Goal: Find specific page/section: Find specific page/section

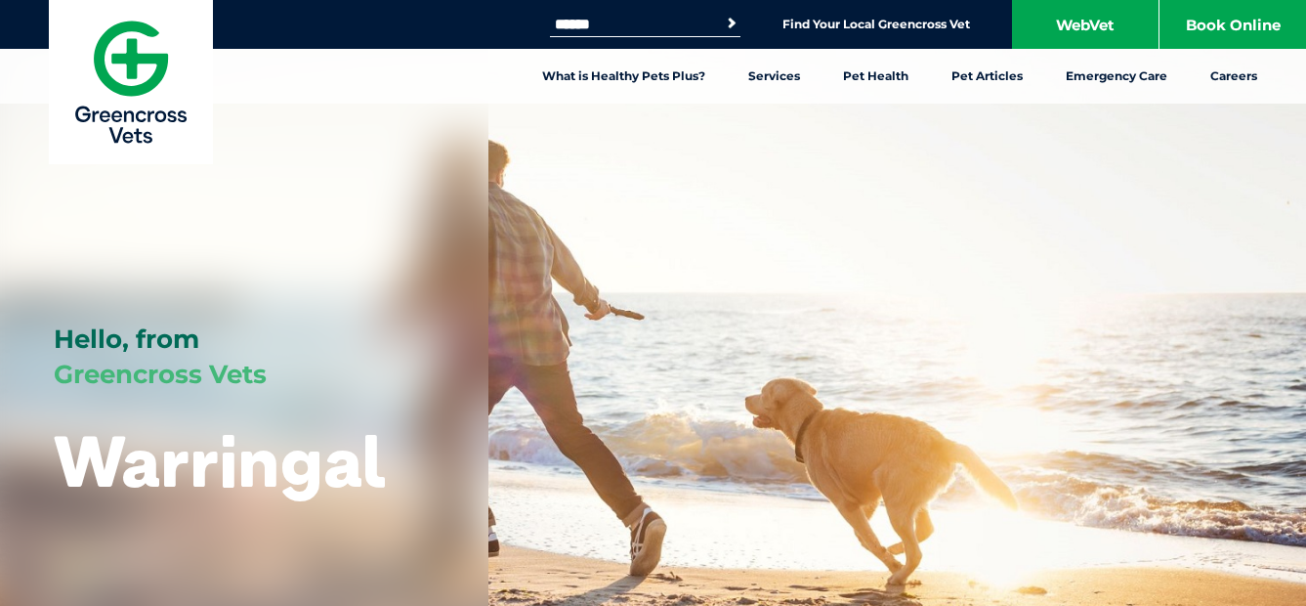
click at [658, 20] on input "Search for:" at bounding box center [633, 25] width 166 height 16
type input "*********"
click at [722, 14] on button "Search" at bounding box center [732, 24] width 20 height 20
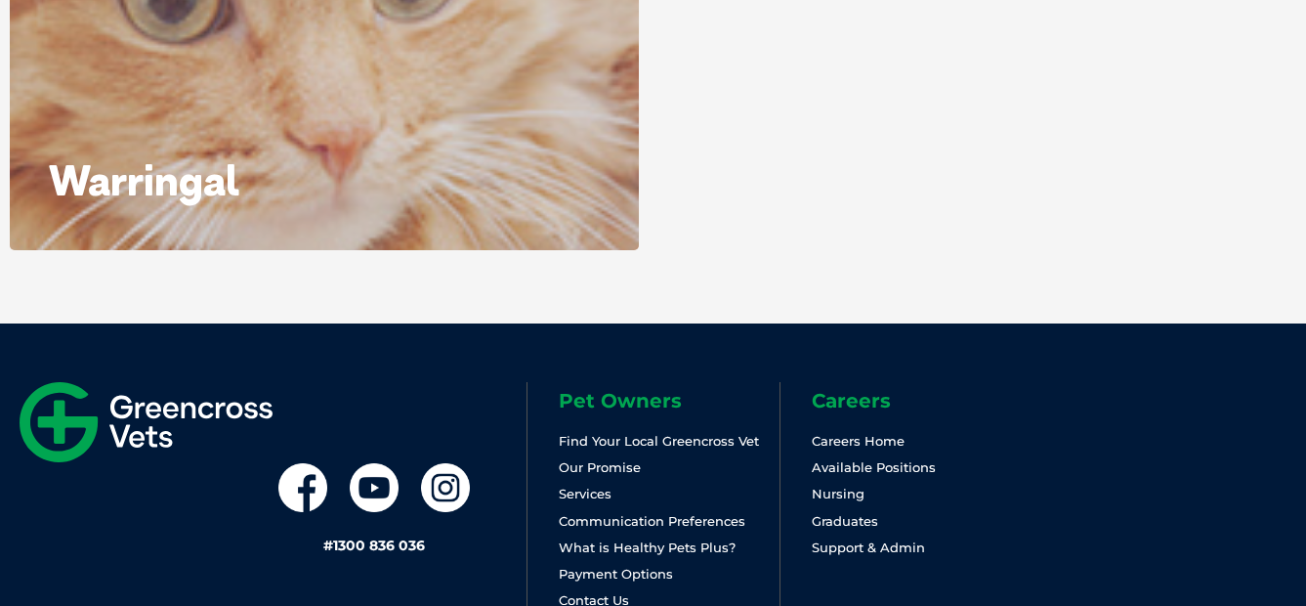
scroll to position [742, 0]
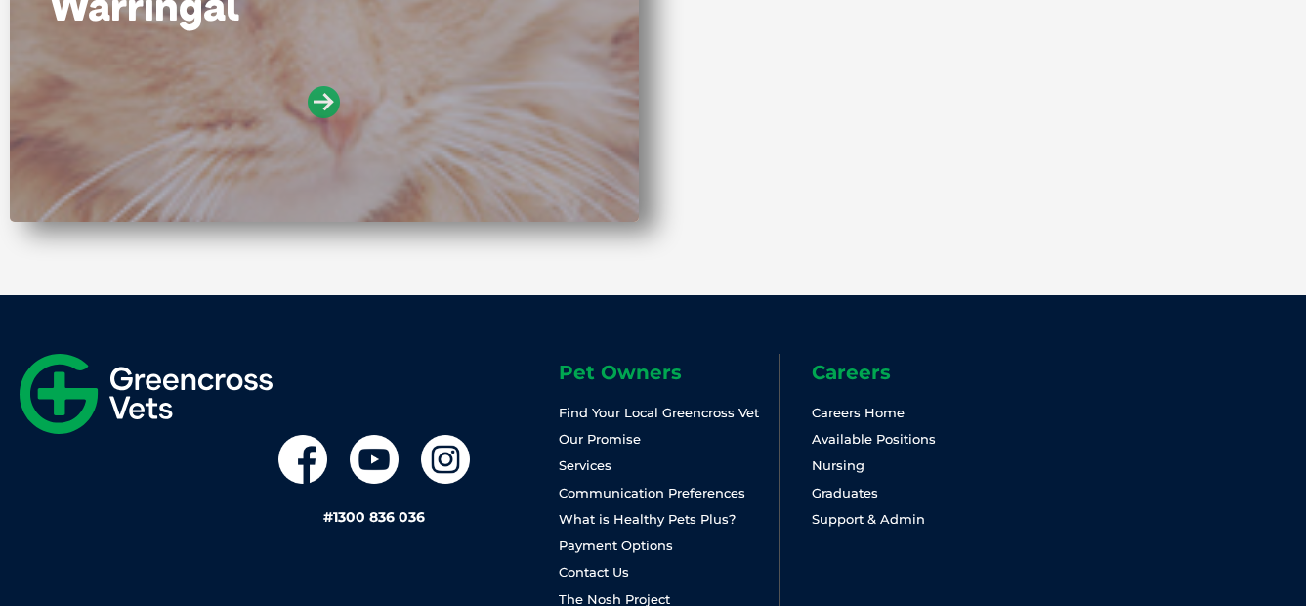
click at [322, 98] on icon at bounding box center [324, 102] width 32 height 32
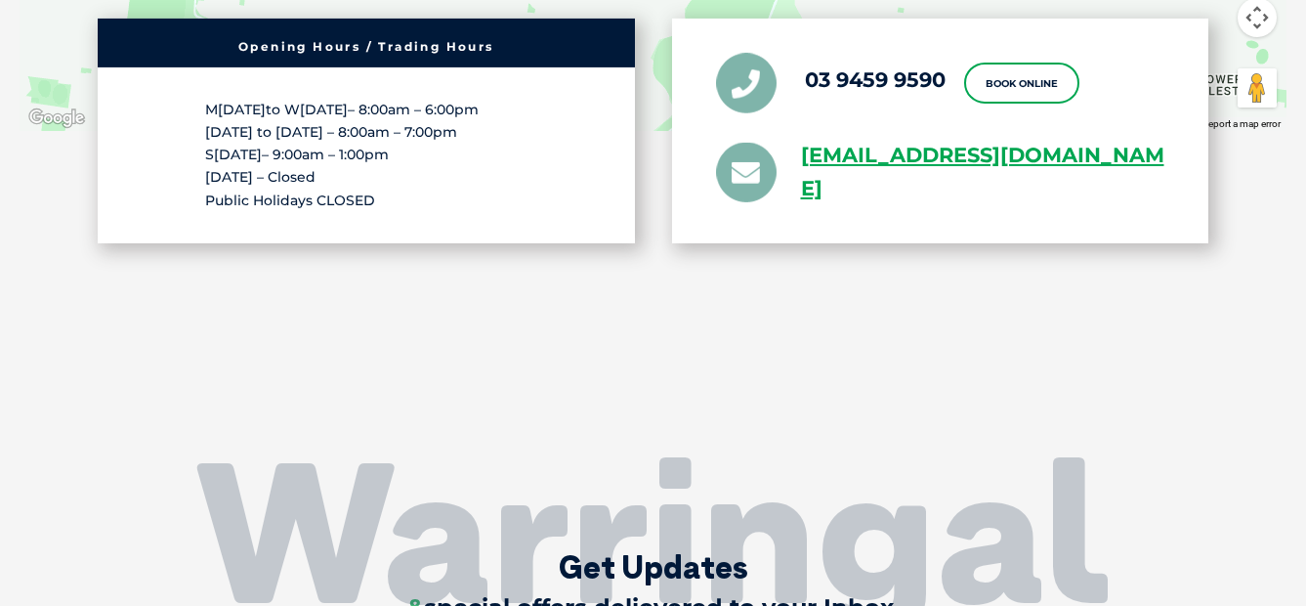
scroll to position [4075, 0]
